Goal: Download file/media

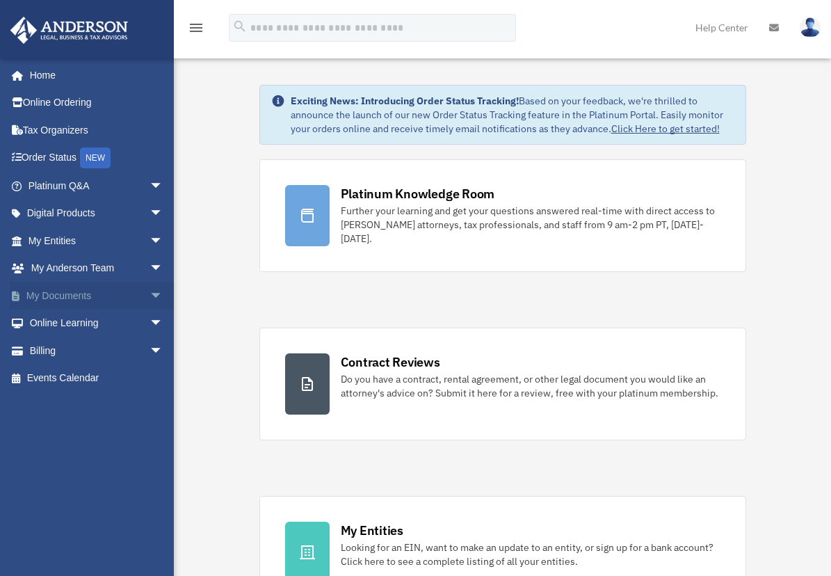
click at [85, 296] on link "My Documents arrow_drop_down" at bounding box center [97, 296] width 174 height 28
click at [149, 293] on span "arrow_drop_down" at bounding box center [163, 296] width 28 height 28
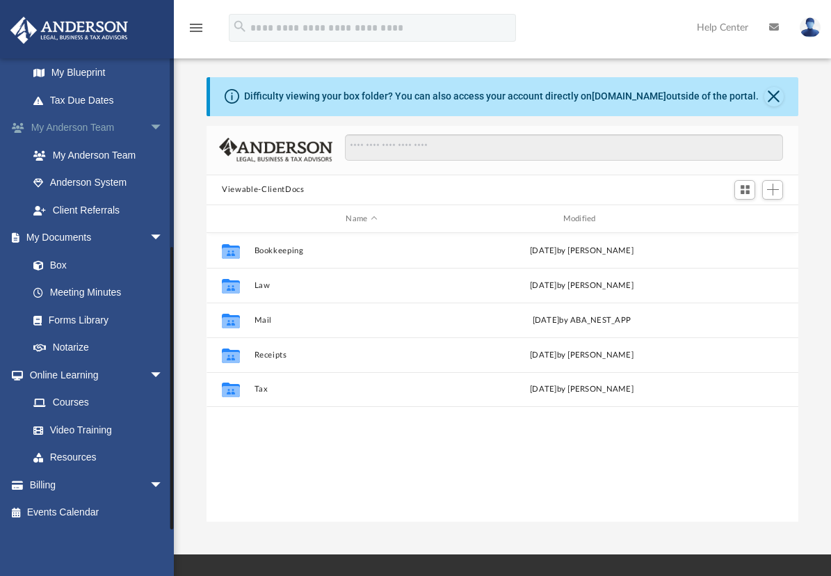
scroll to position [306, 580]
click at [63, 268] on link "Box" at bounding box center [101, 265] width 165 height 28
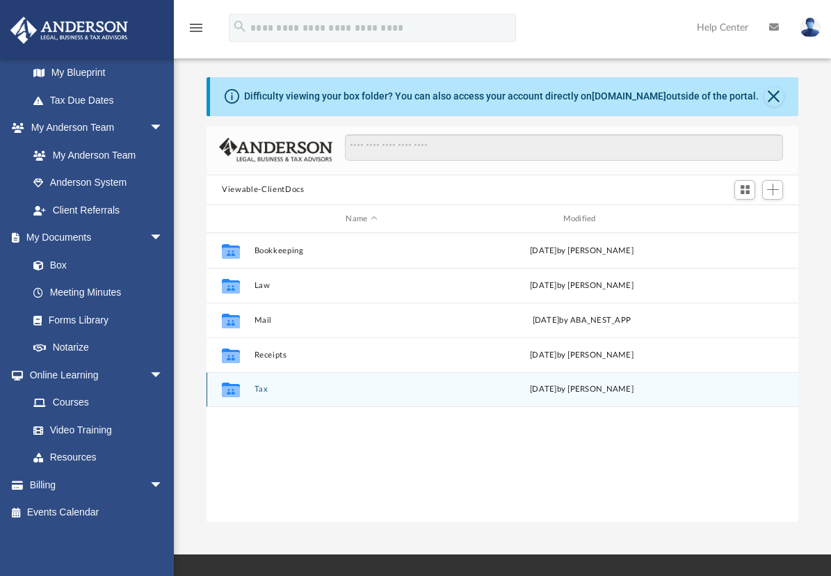
click at [259, 389] on button "Tax" at bounding box center [361, 389] width 214 height 9
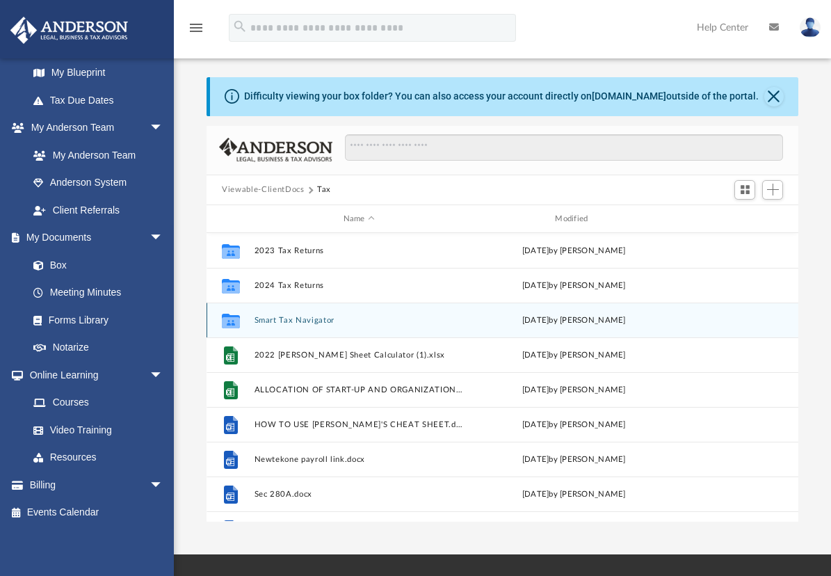
click at [307, 320] on button "Smart Tax Navigator" at bounding box center [358, 320] width 209 height 9
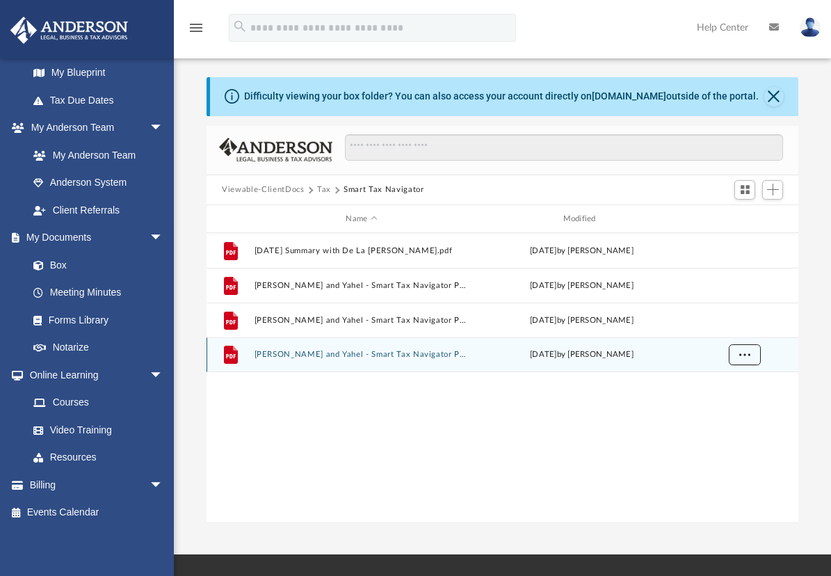
click at [740, 354] on span "More options" at bounding box center [744, 354] width 11 height 8
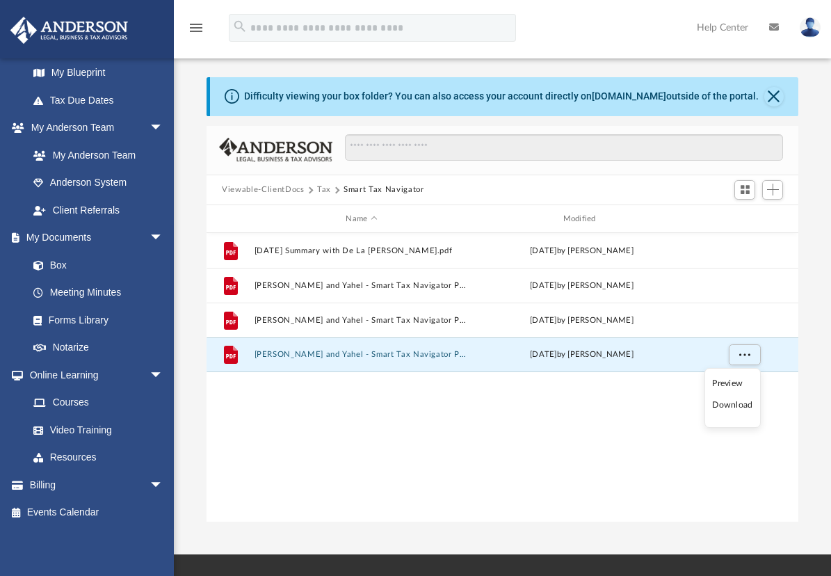
click at [726, 404] on li "Download" at bounding box center [732, 405] width 40 height 15
click at [325, 187] on button "Tax" at bounding box center [324, 190] width 14 height 13
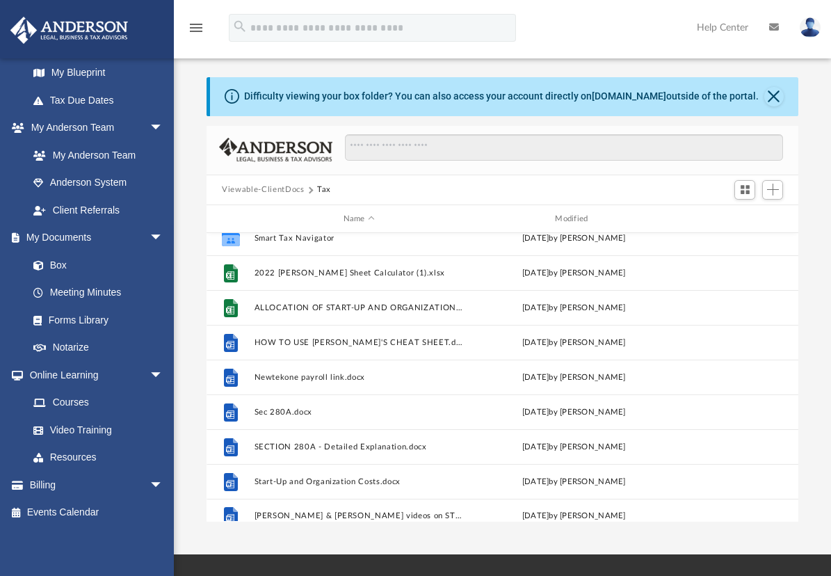
scroll to position [95, 0]
